Goal: Task Accomplishment & Management: Manage account settings

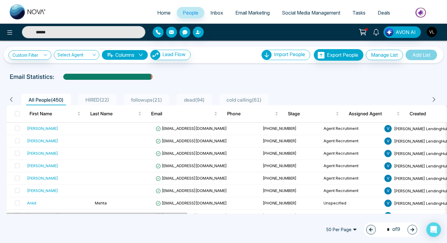
click at [432, 32] on img "button" at bounding box center [431, 32] width 10 height 10
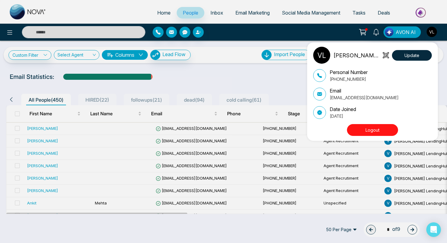
click at [365, 131] on button "Logout" at bounding box center [372, 130] width 51 height 12
